Goal: Check status: Check status

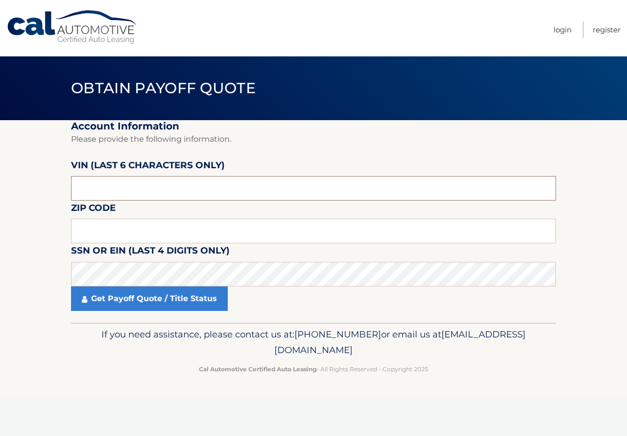
drag, startPoint x: 0, startPoint y: 0, endPoint x: 132, endPoint y: 186, distance: 227.7
click at [132, 186] on input "text" at bounding box center [313, 188] width 485 height 24
click at [212, 228] on input "text" at bounding box center [313, 231] width 485 height 24
click at [242, 186] on input "text" at bounding box center [313, 188] width 485 height 24
click at [171, 196] on input "text" at bounding box center [313, 188] width 485 height 24
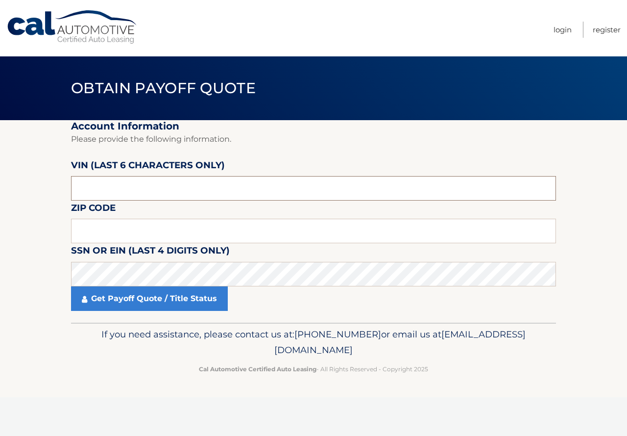
click at [183, 185] on input "text" at bounding box center [313, 188] width 485 height 24
paste input "425494"
type input "425494"
click at [194, 235] on input "text" at bounding box center [313, 231] width 485 height 24
type input "07726"
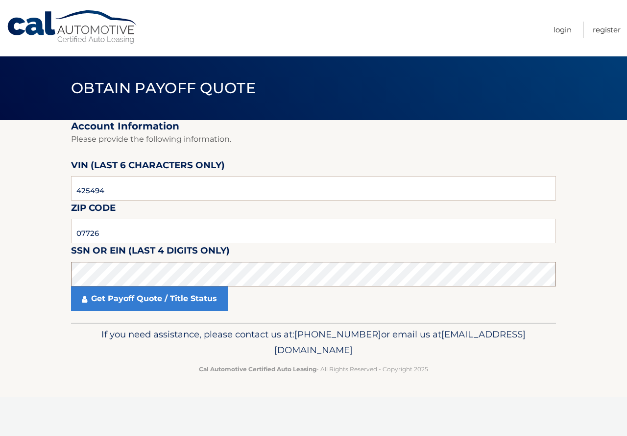
click button "For Originating Dealer" at bounding box center [0, 0] width 0 height 0
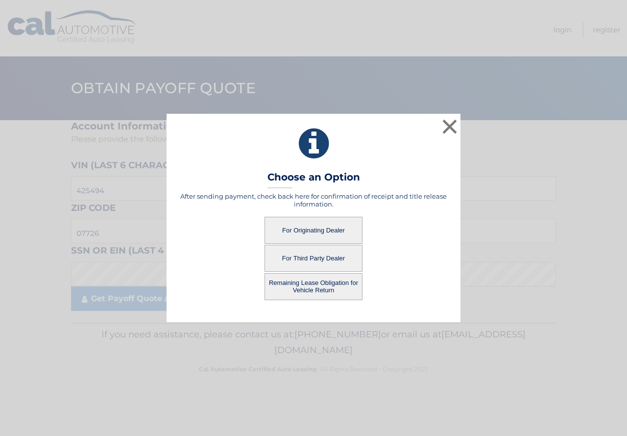
click at [343, 226] on button "For Originating Dealer" at bounding box center [314, 230] width 98 height 27
click at [312, 231] on button "For Originating Dealer" at bounding box center [314, 230] width 98 height 27
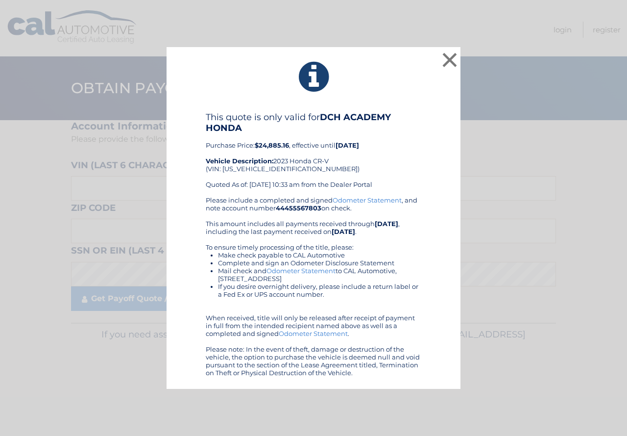
drag, startPoint x: 357, startPoint y: 147, endPoint x: 255, endPoint y: 147, distance: 102.4
click at [255, 147] on div "This quote is only valid for DCH ACADEMY HONDA Purchase Price: $24,885.16 , eff…" at bounding box center [314, 154] width 216 height 84
copy div "$24,885.16 , effective until 10/01/2025"
drag, startPoint x: 451, startPoint y: 59, endPoint x: 451, endPoint y: 65, distance: 5.9
click at [451, 59] on button "×" at bounding box center [450, 60] width 20 height 20
